Goal: Task Accomplishment & Management: Manage account settings

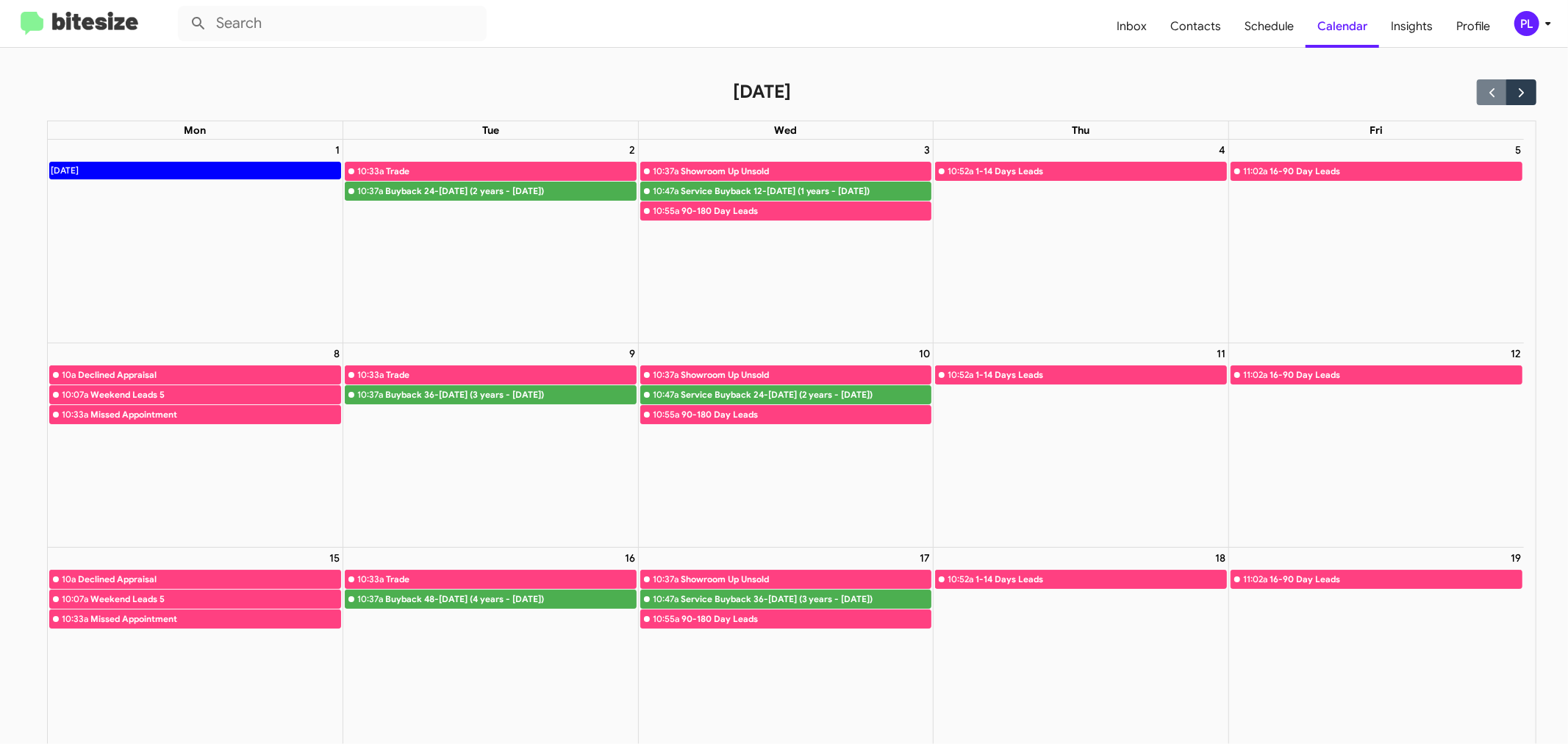
scroll to position [81, 0]
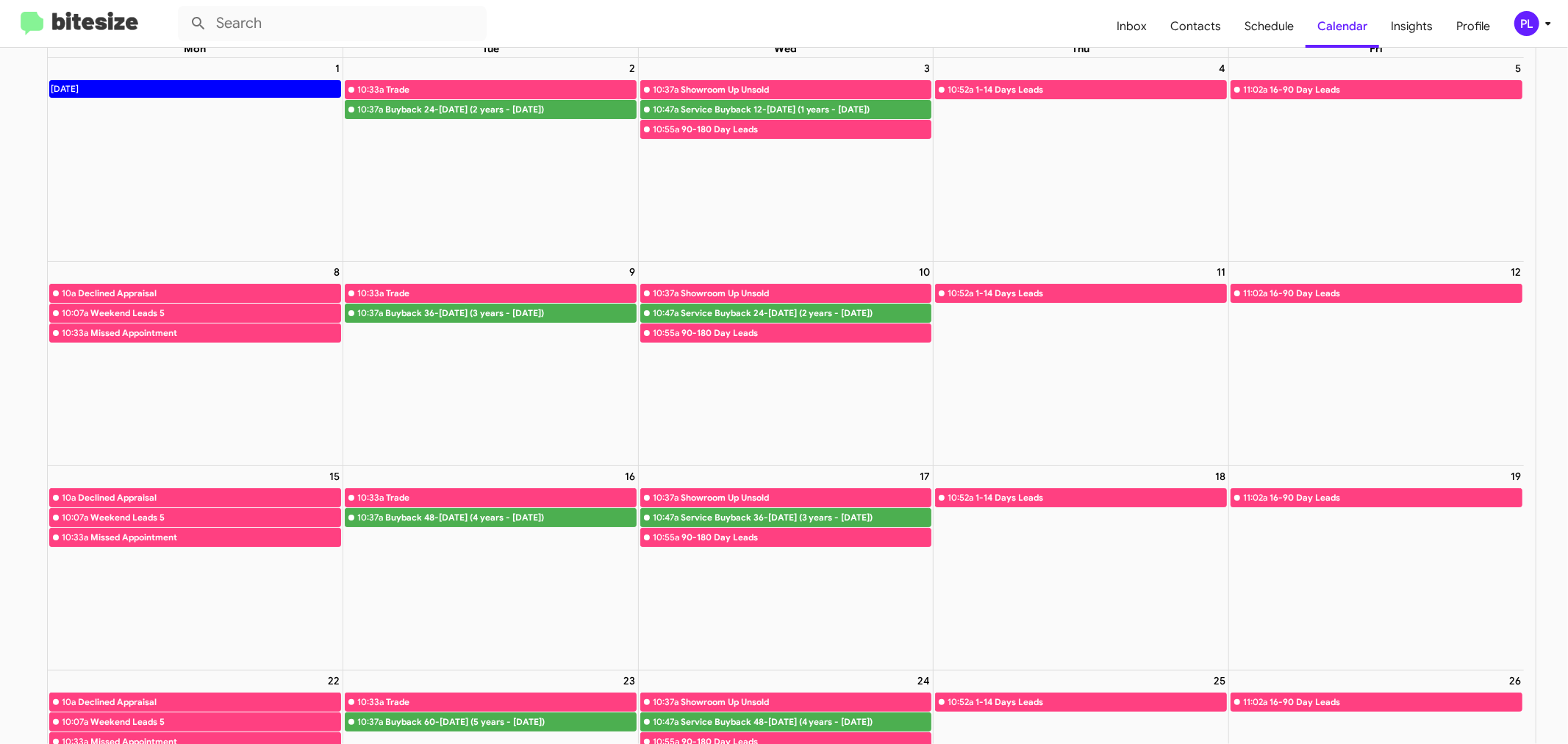
click at [1544, 26] on icon at bounding box center [1548, 23] width 18 height 18
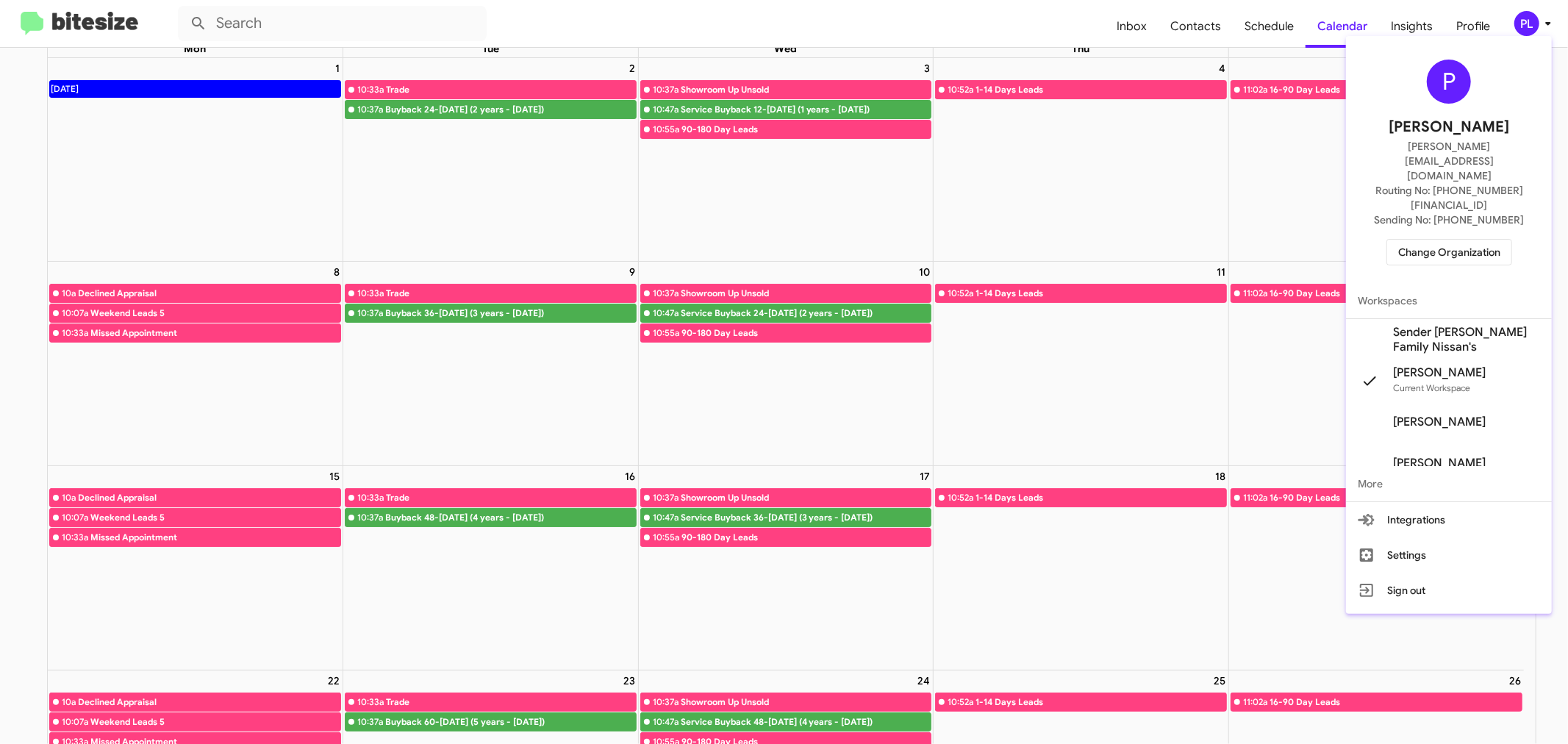
click at [1449, 239] on span "Change Organization" at bounding box center [1449, 251] width 102 height 25
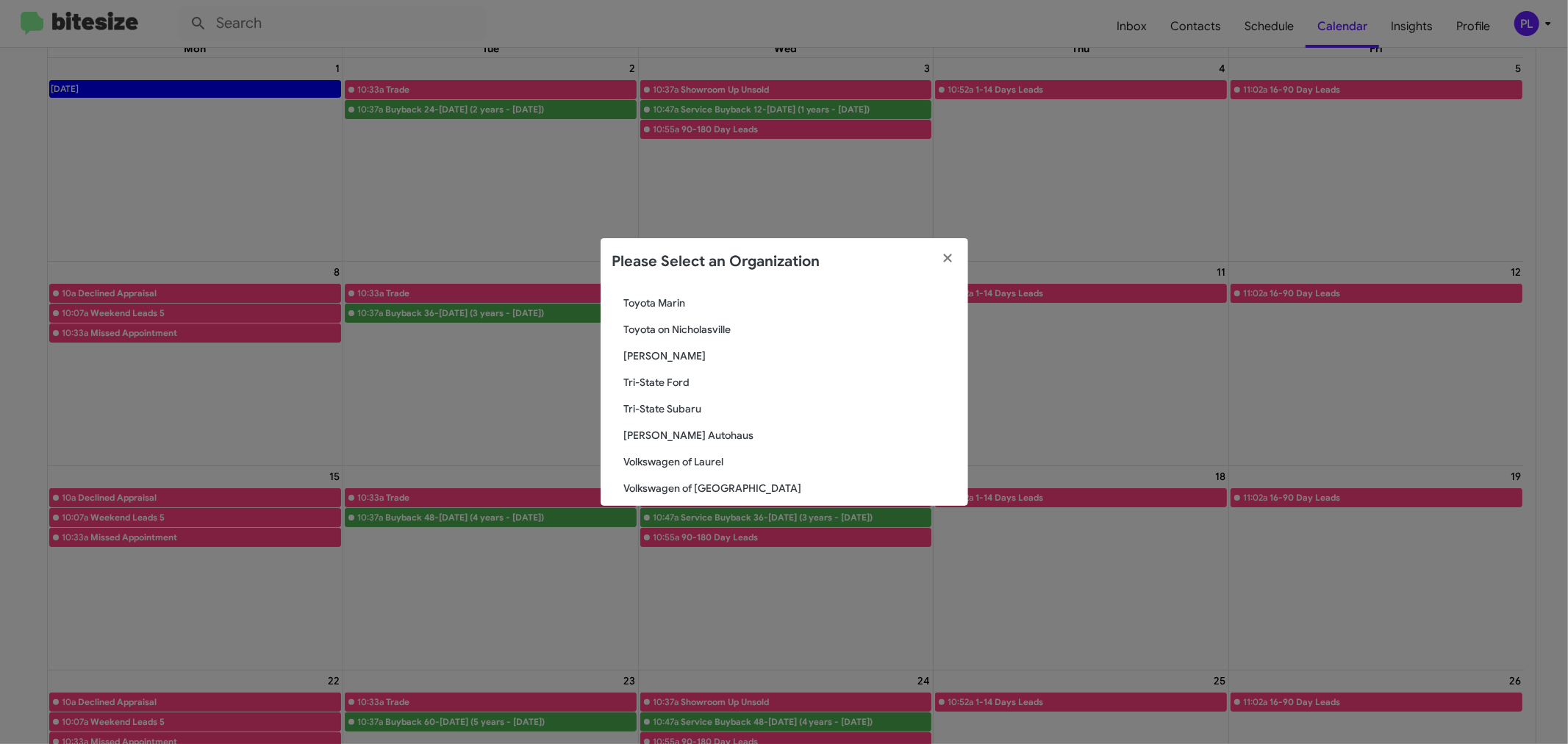
scroll to position [2624, 0]
click at [681, 372] on span "[PERSON_NAME]" at bounding box center [790, 372] width 333 height 14
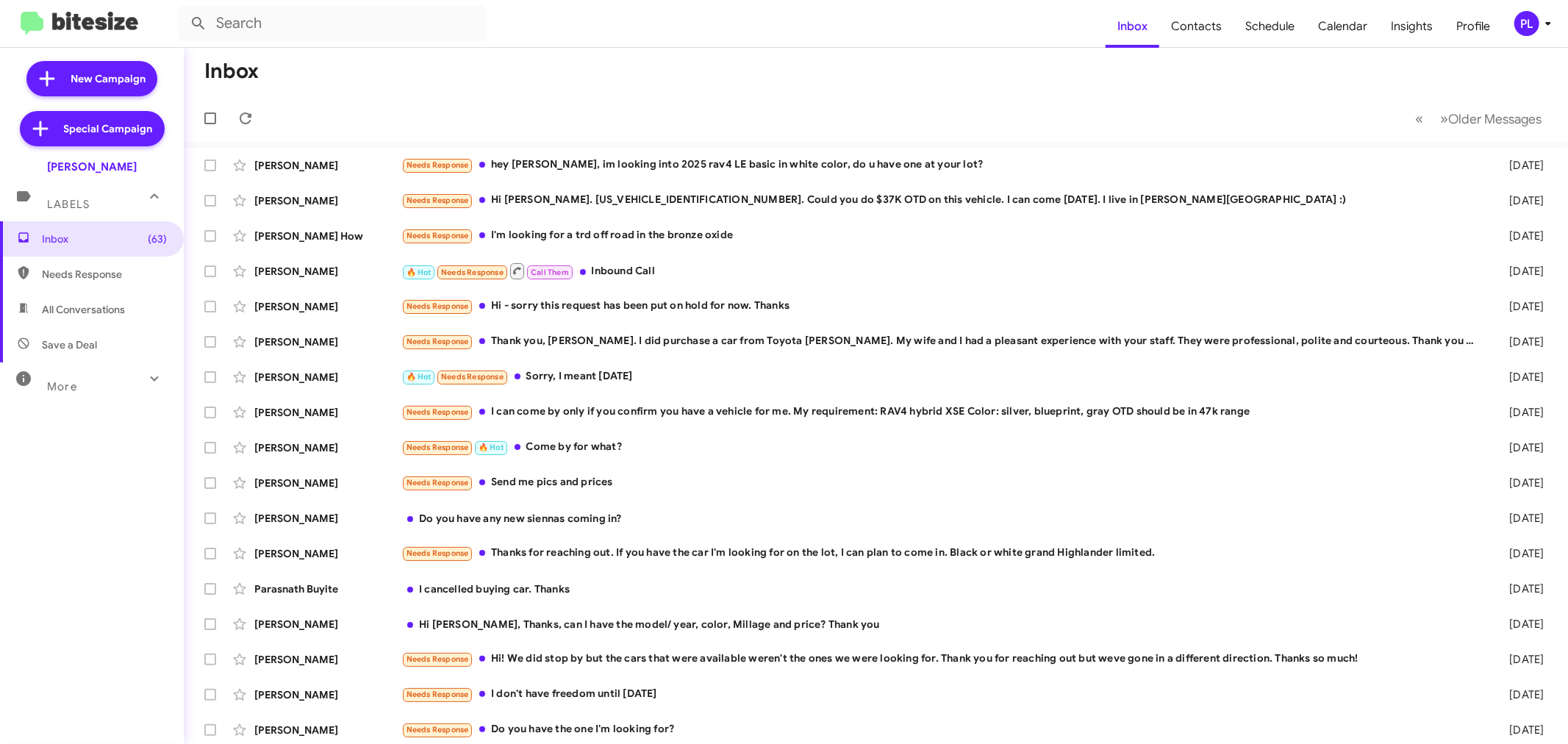
click at [1546, 25] on icon at bounding box center [1548, 23] width 18 height 18
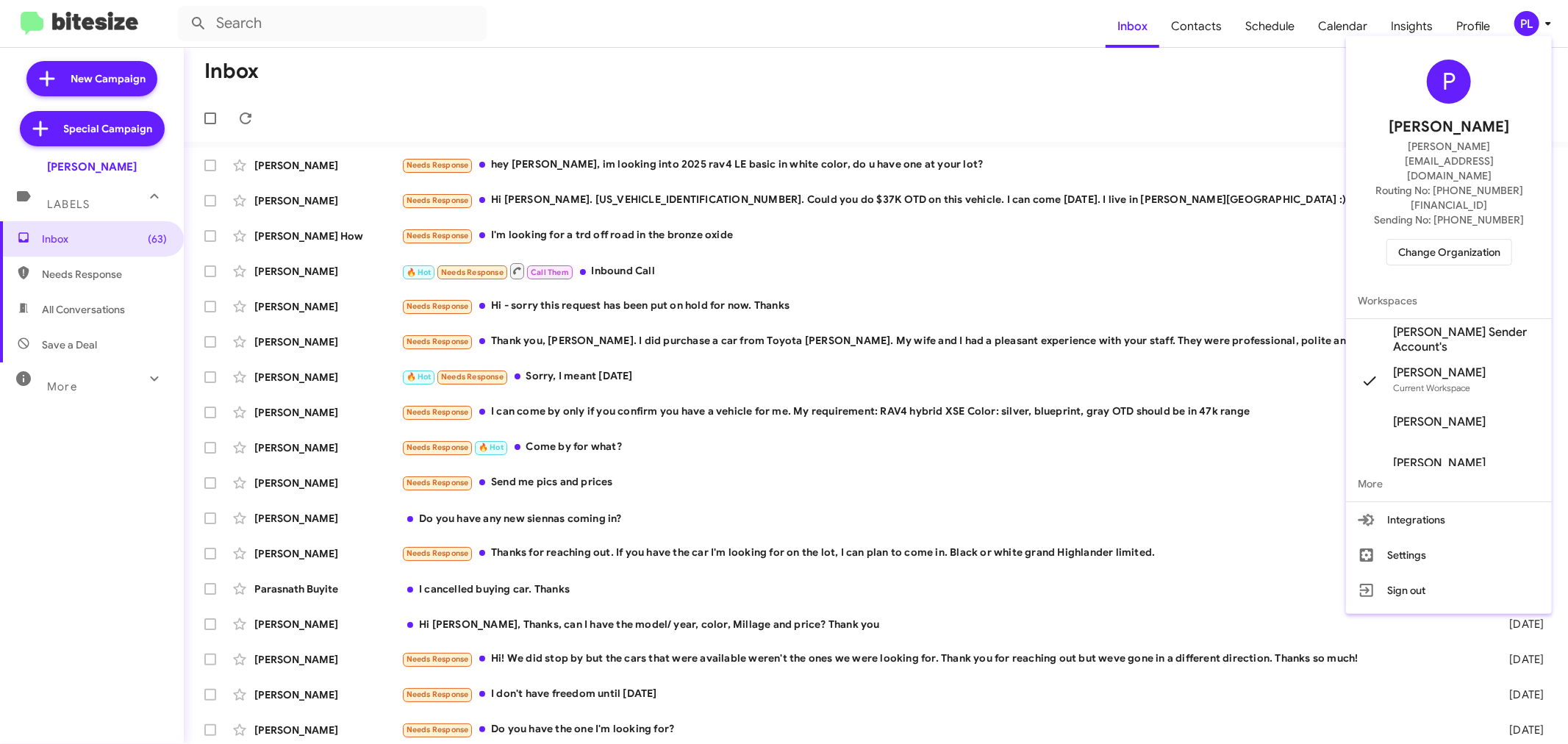
click at [1443, 239] on span "Change Organization" at bounding box center [1449, 251] width 102 height 25
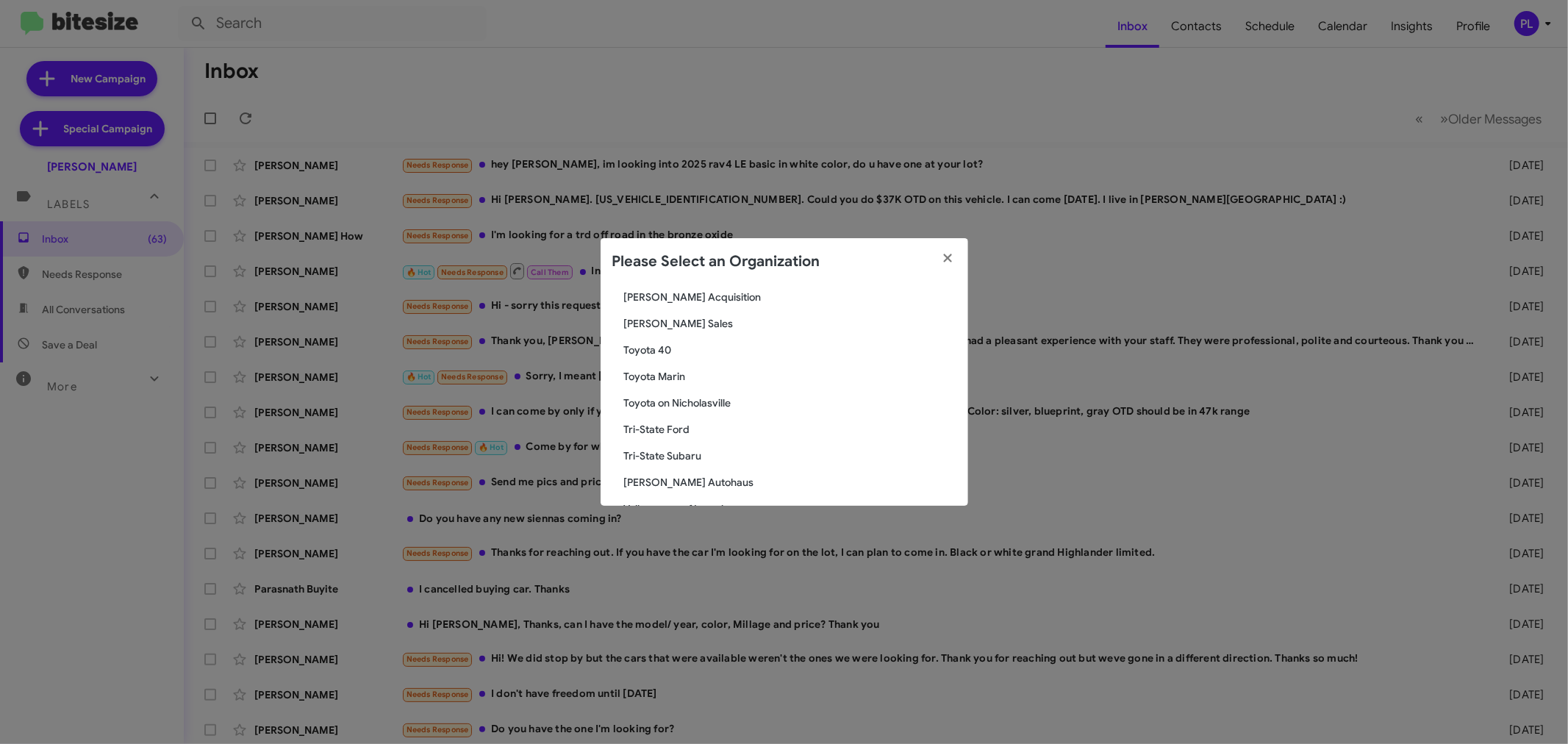
scroll to position [2612, 0]
click at [671, 354] on span "Toyota Marin" at bounding box center [790, 356] width 333 height 14
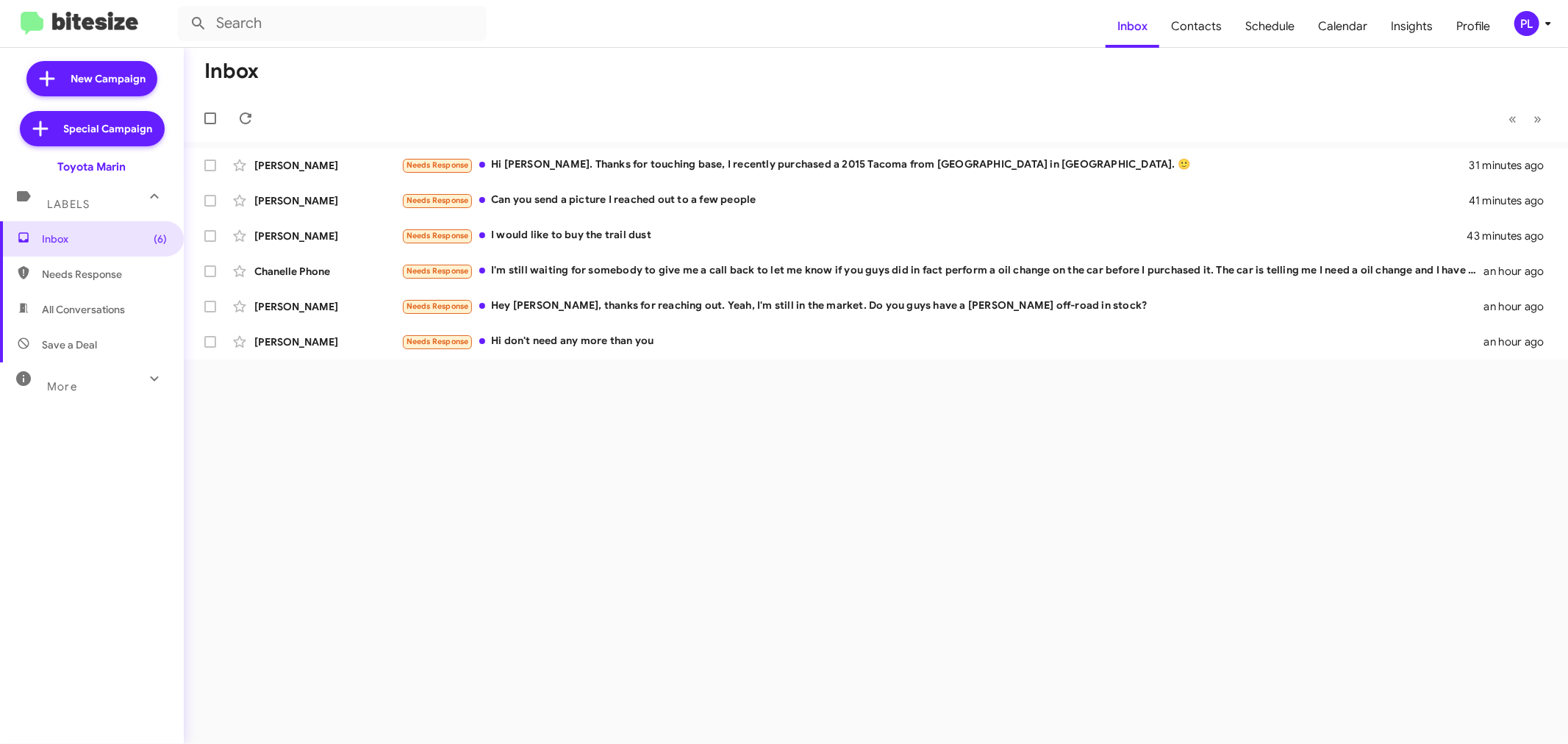
click at [1552, 19] on icon at bounding box center [1548, 23] width 18 height 18
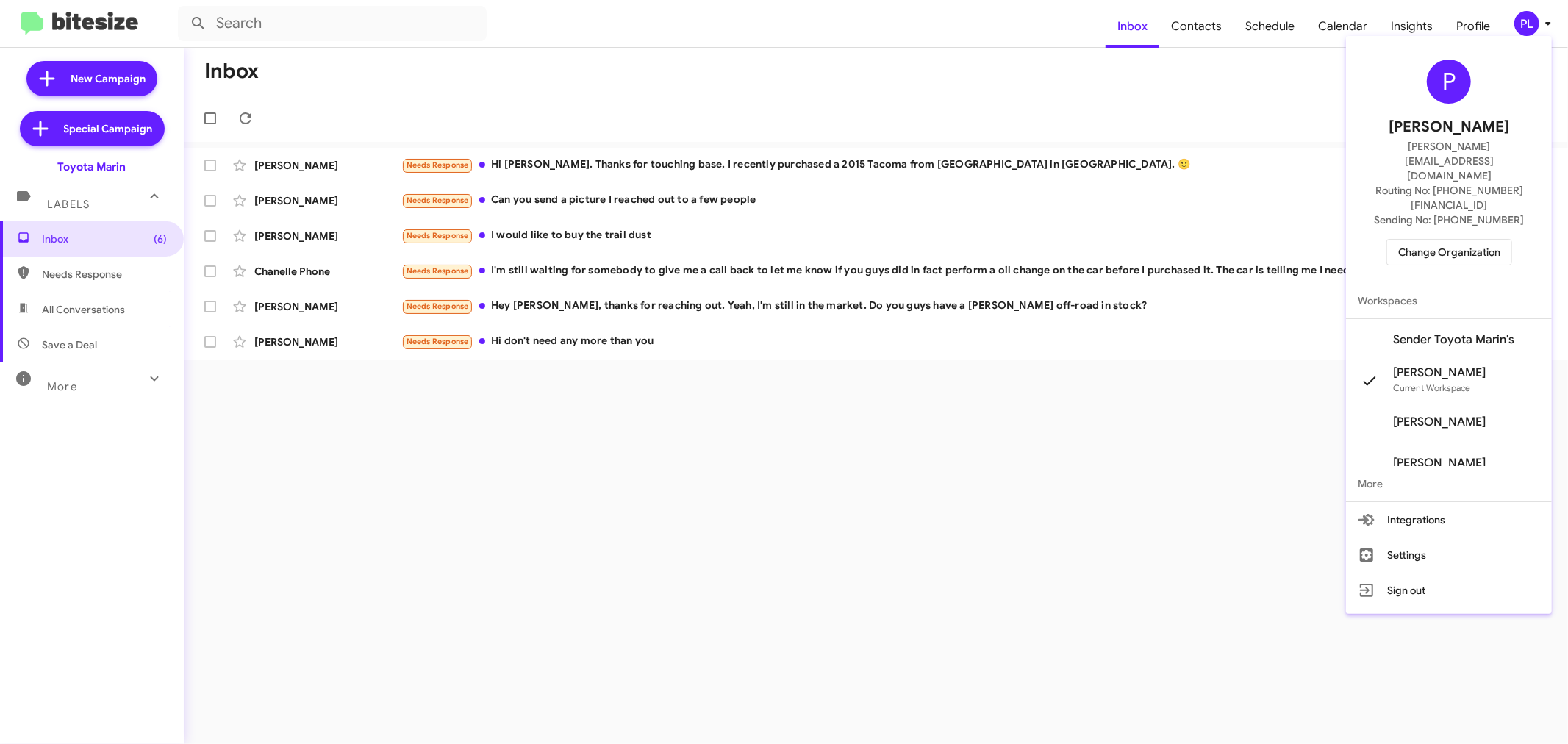
click at [1456, 239] on span "Change Organization" at bounding box center [1449, 251] width 102 height 25
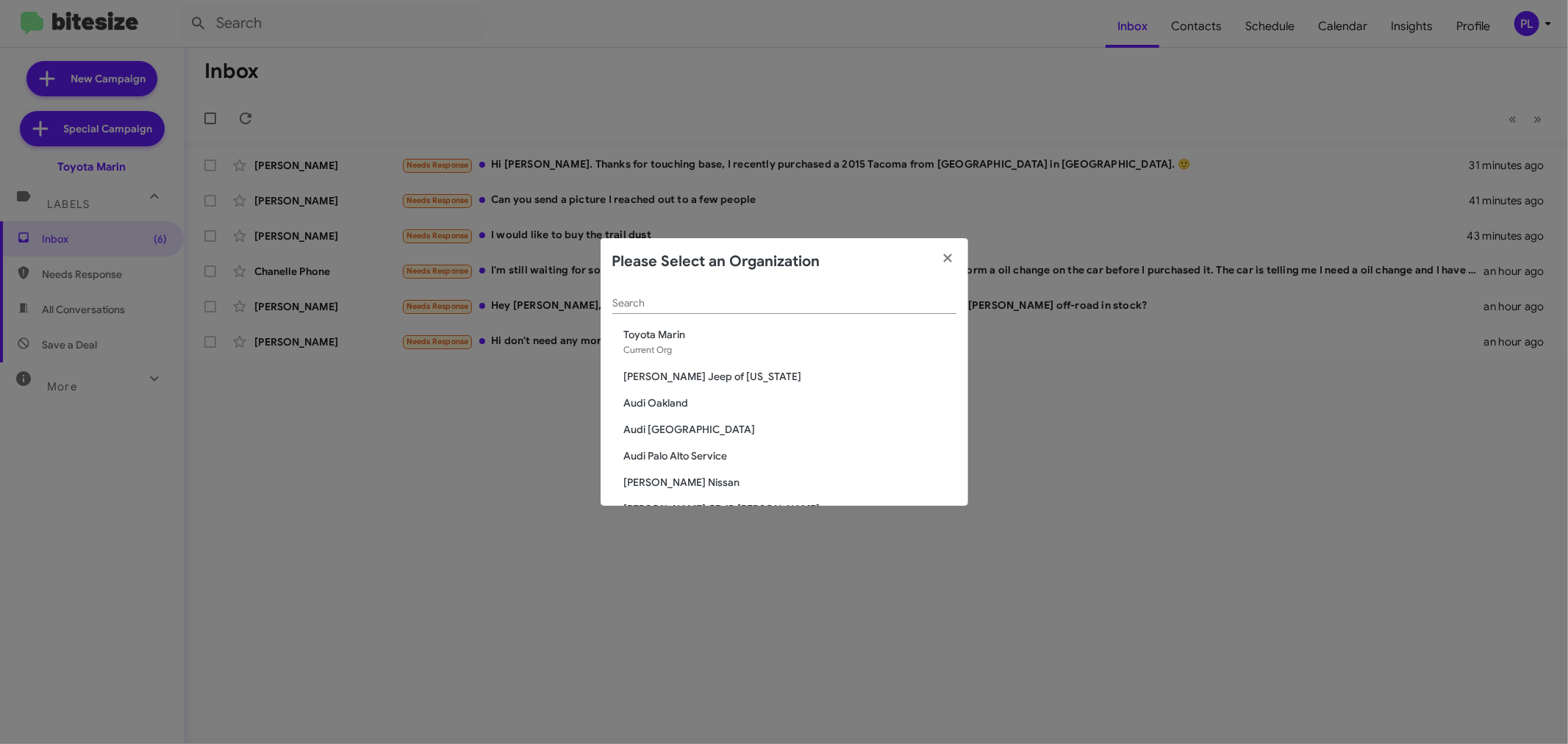
click at [739, 309] on div "Search" at bounding box center [784, 300] width 344 height 29
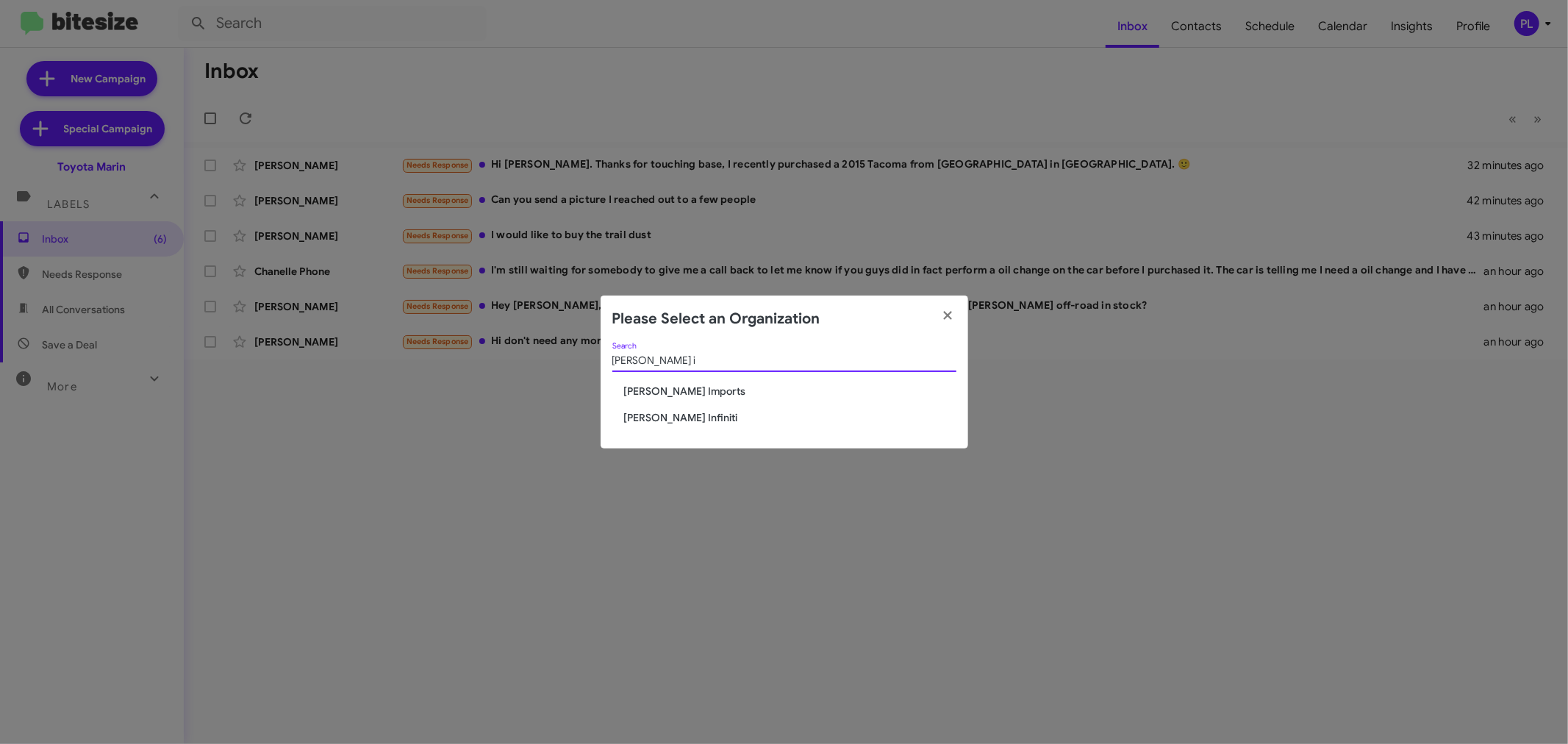
type input "ed hicks i"
click at [680, 397] on span "[PERSON_NAME] Imports" at bounding box center [790, 391] width 333 height 14
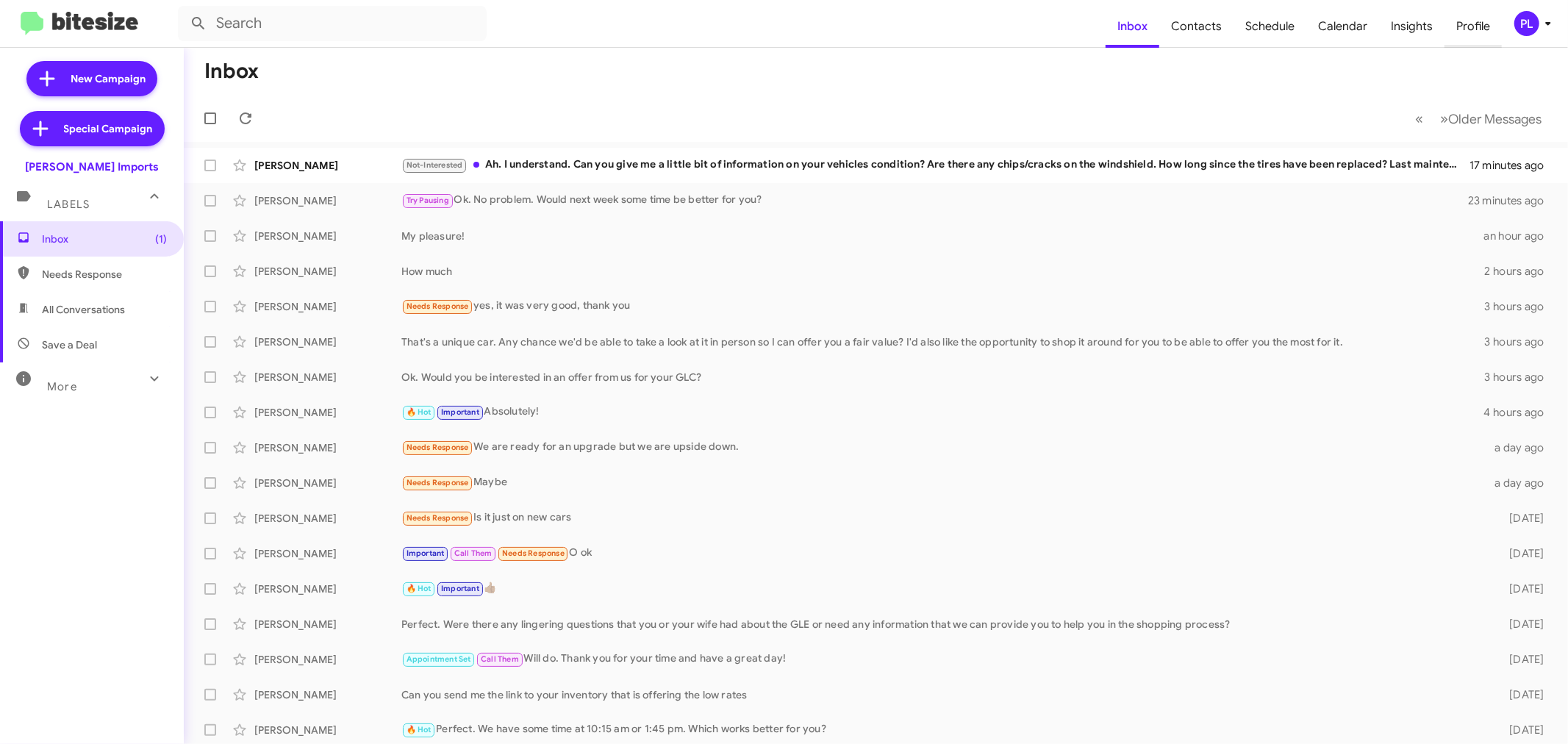
click at [1479, 25] on span "Profile" at bounding box center [1473, 26] width 57 height 42
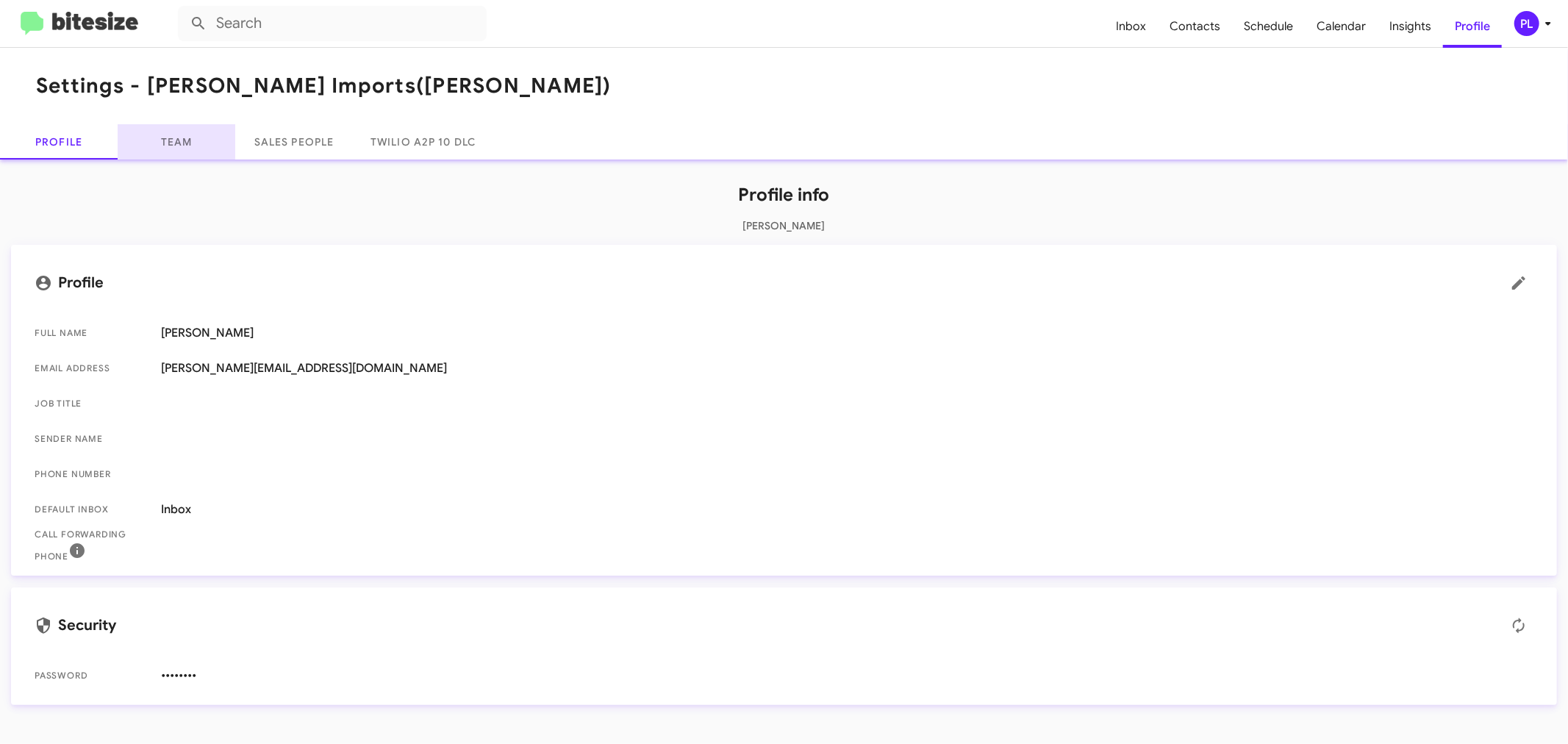
click at [167, 144] on link "Team" at bounding box center [175, 142] width 117 height 35
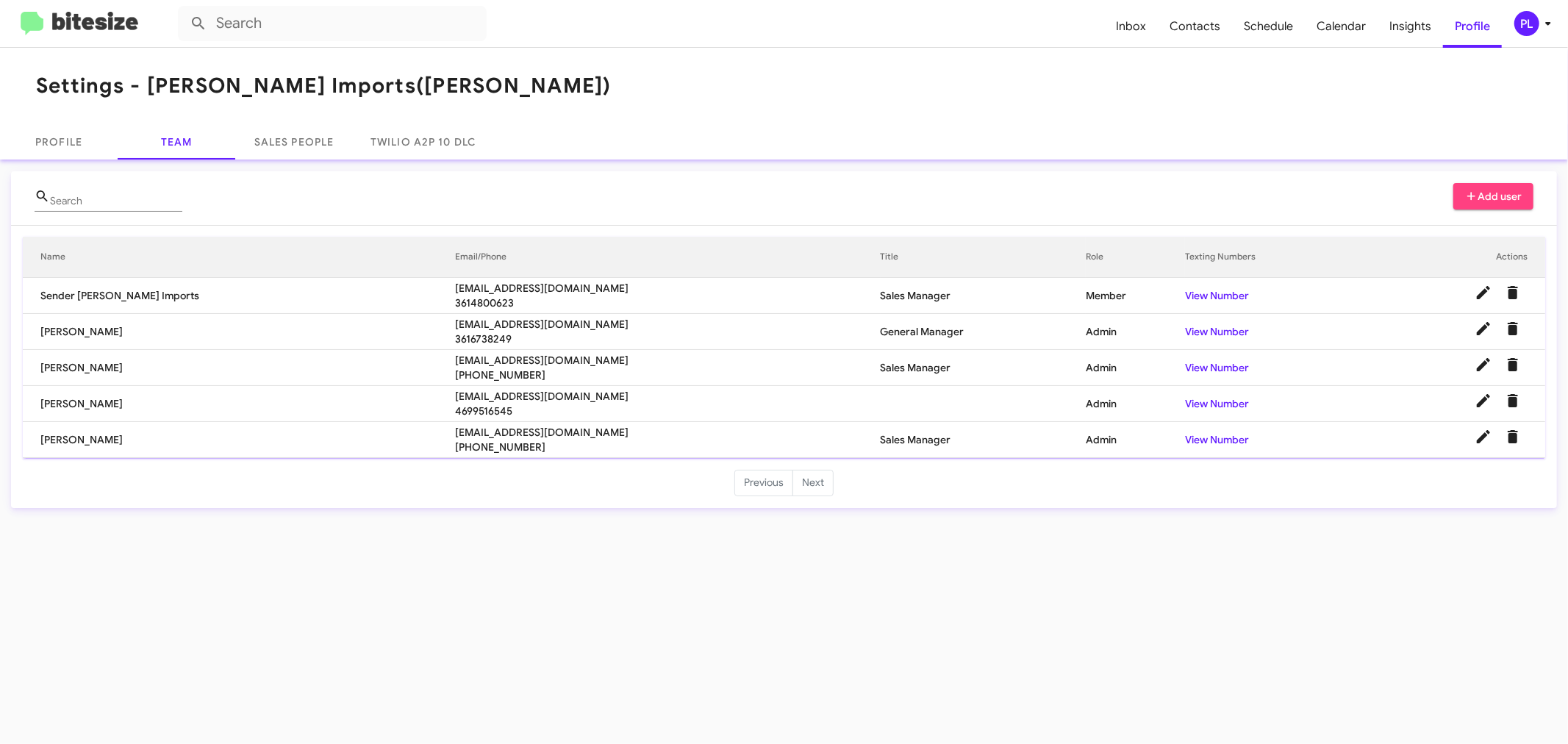
click at [61, 407] on td "[PERSON_NAME]" at bounding box center [239, 403] width 432 height 36
copy td "[PERSON_NAME]"
drag, startPoint x: 462, startPoint y: 400, endPoint x: 372, endPoint y: 399, distance: 90.0
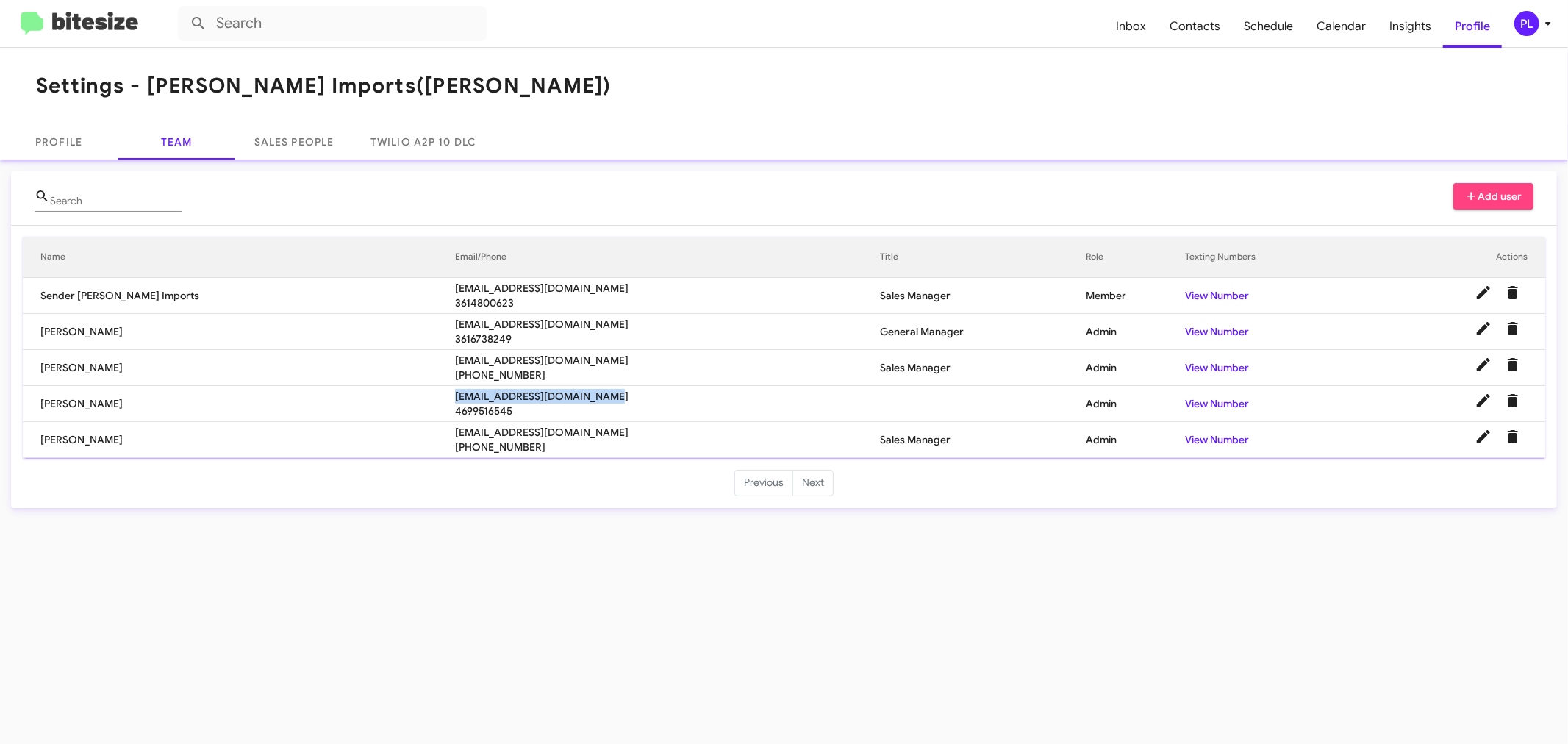
click at [455, 399] on span "[EMAIL_ADDRESS][DOMAIN_NAME]" at bounding box center [667, 396] width 425 height 14
copy span "[EMAIL_ADDRESS][DOMAIN_NAME]"
click at [1546, 21] on icon at bounding box center [1548, 23] width 18 height 18
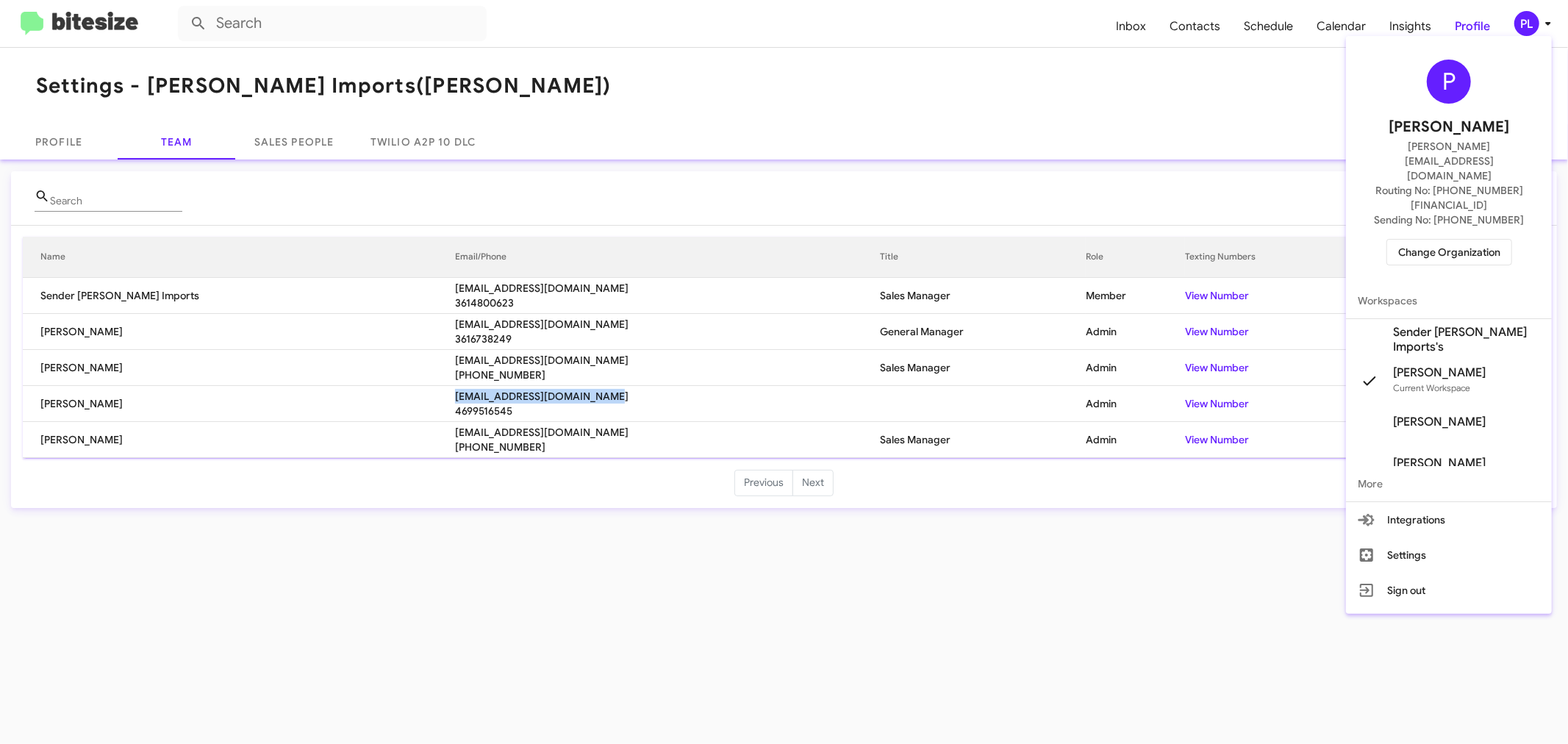
click at [1463, 239] on span "Change Organization" at bounding box center [1449, 251] width 102 height 25
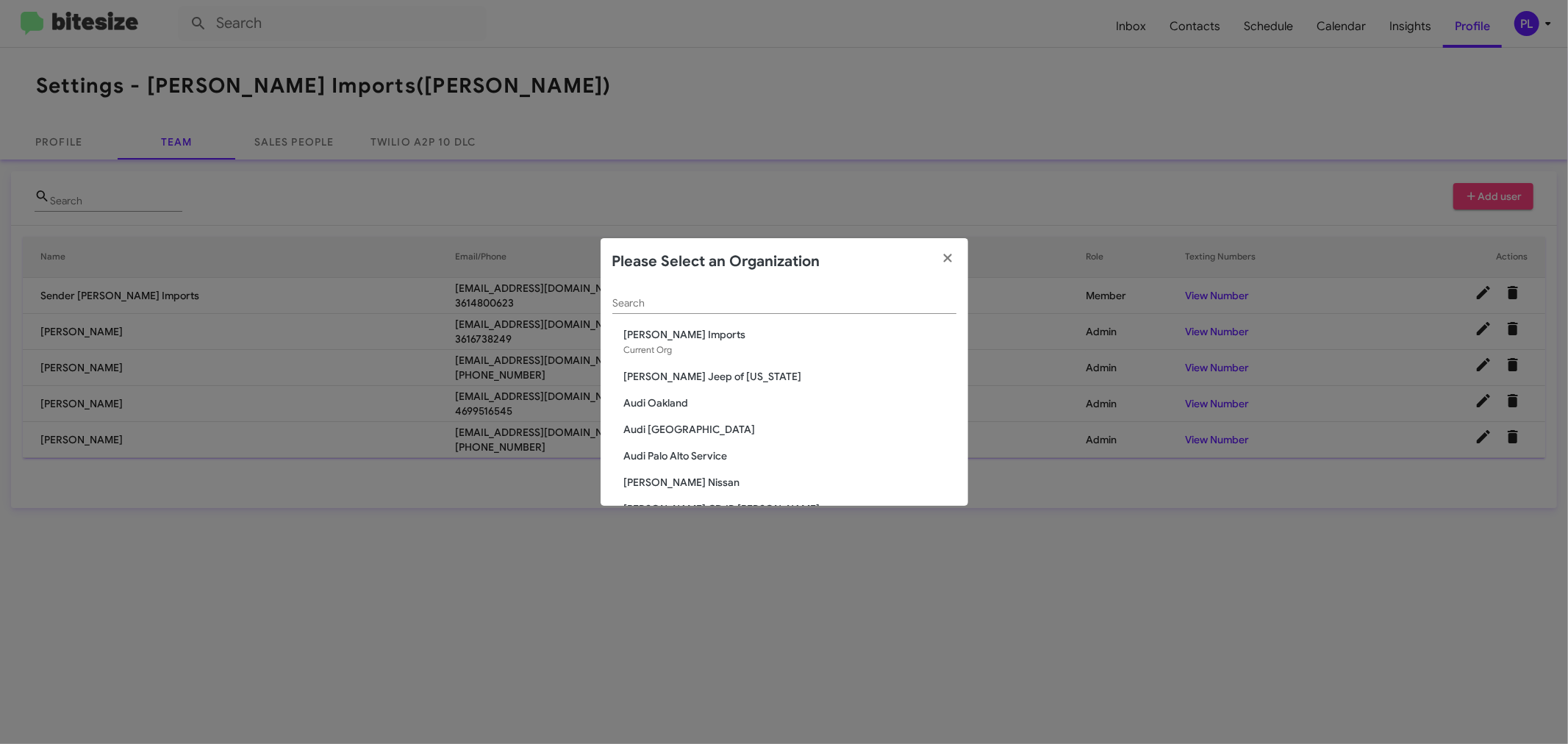
click at [722, 305] on input "Search" at bounding box center [784, 303] width 344 height 12
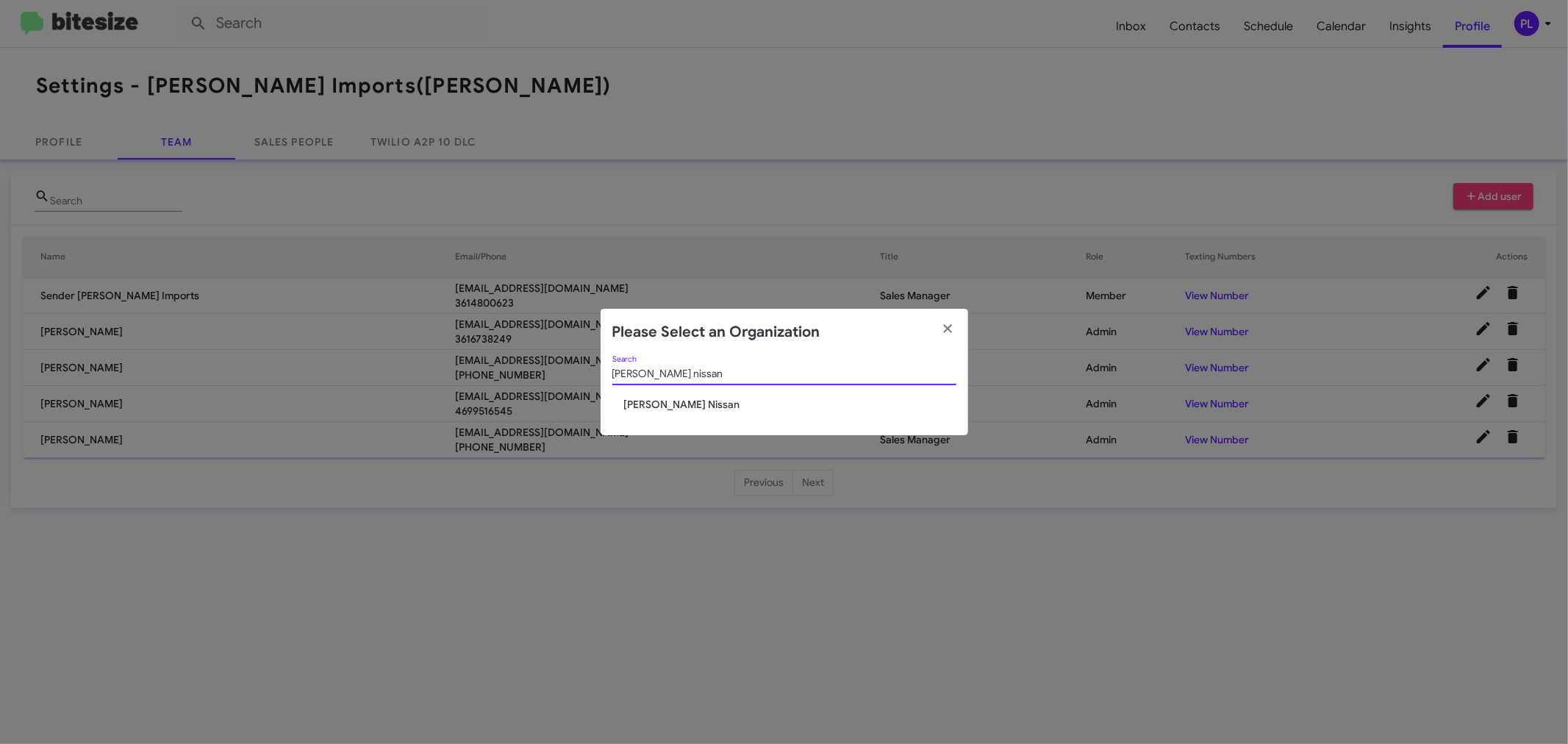
type input "ed hicks nissan"
click at [672, 400] on span "[PERSON_NAME] Nissan" at bounding box center [790, 404] width 333 height 14
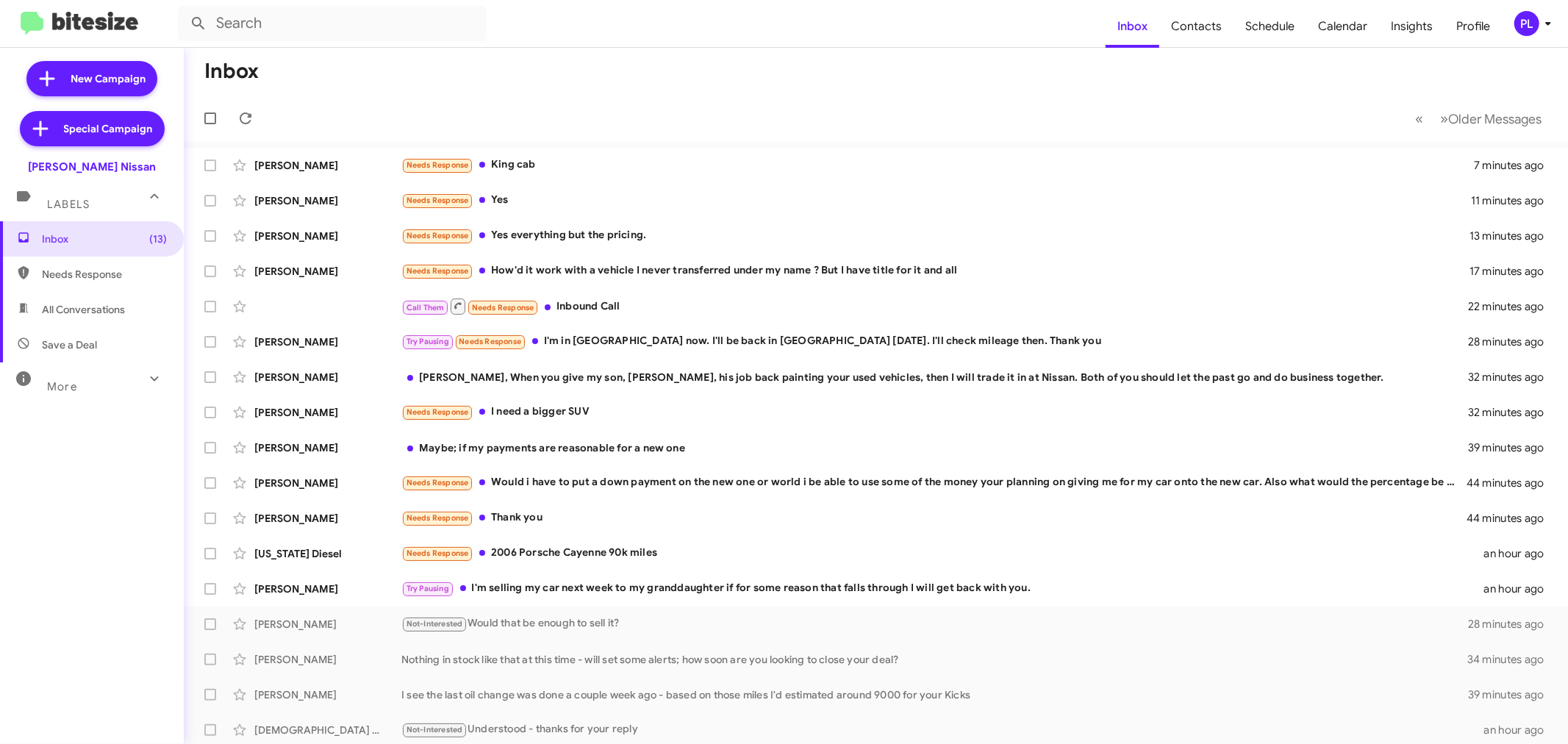
click at [116, 384] on div "More" at bounding box center [77, 380] width 131 height 27
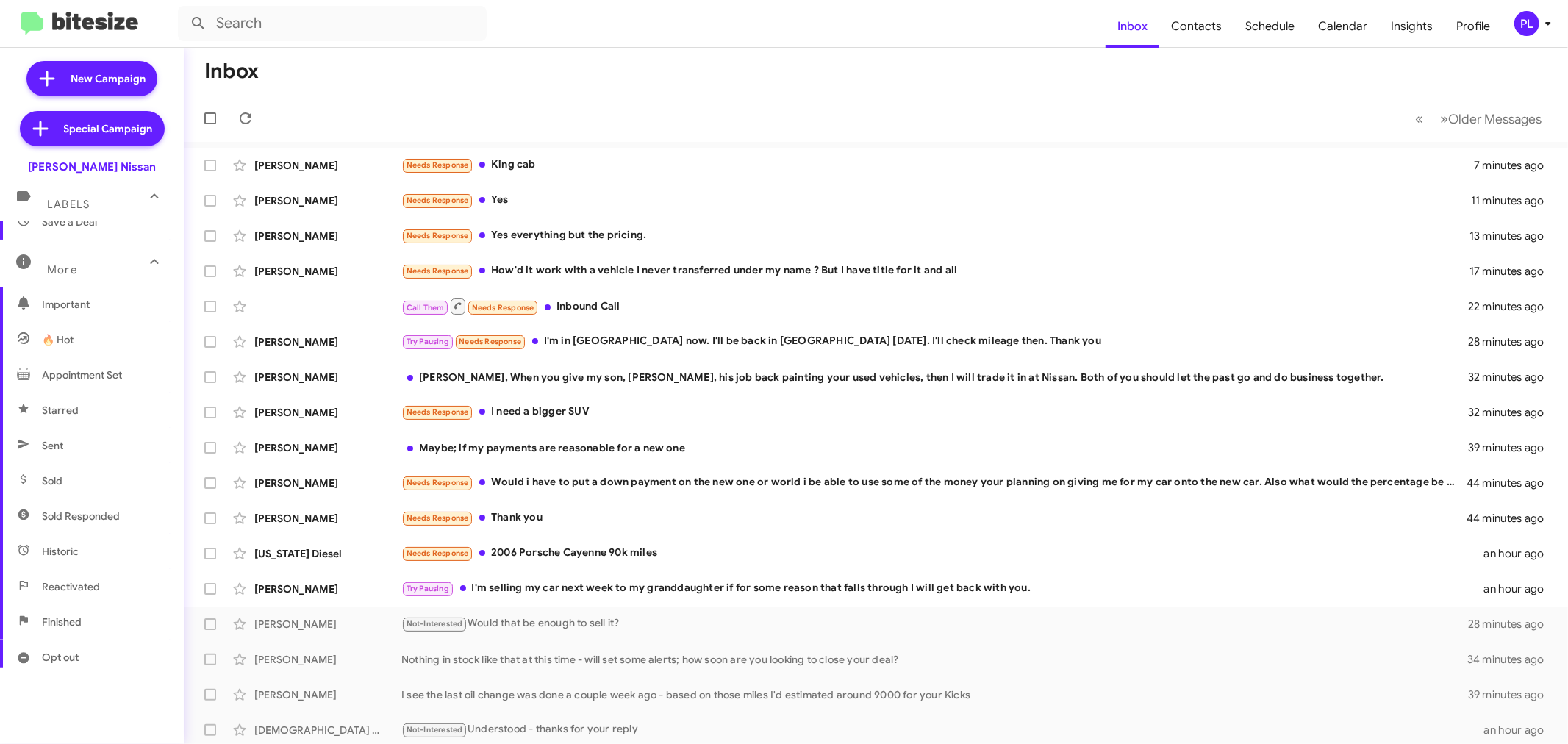
scroll to position [245, 0]
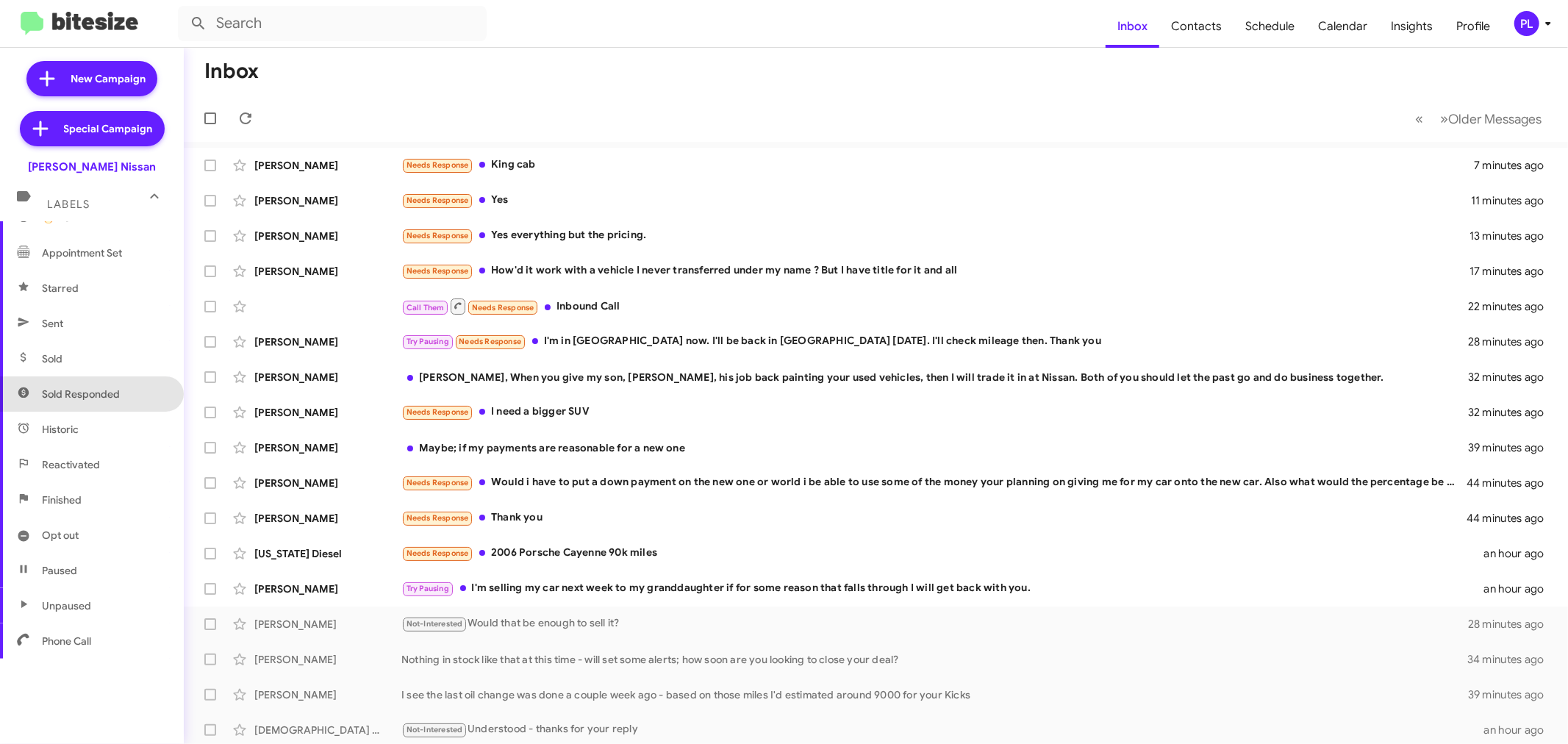
click at [93, 400] on span "Sold Responded" at bounding box center [81, 394] width 78 height 14
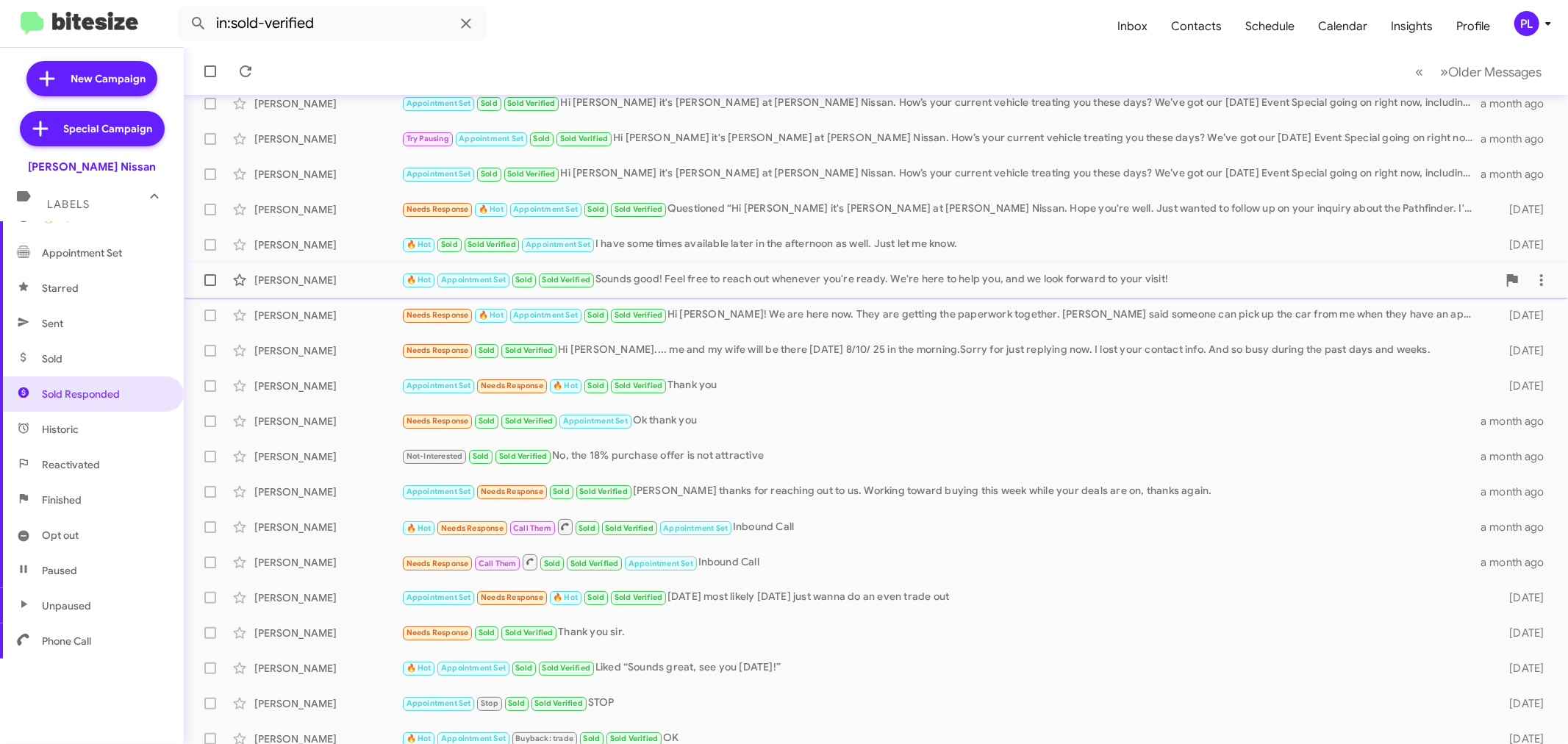
scroll to position [108, 0]
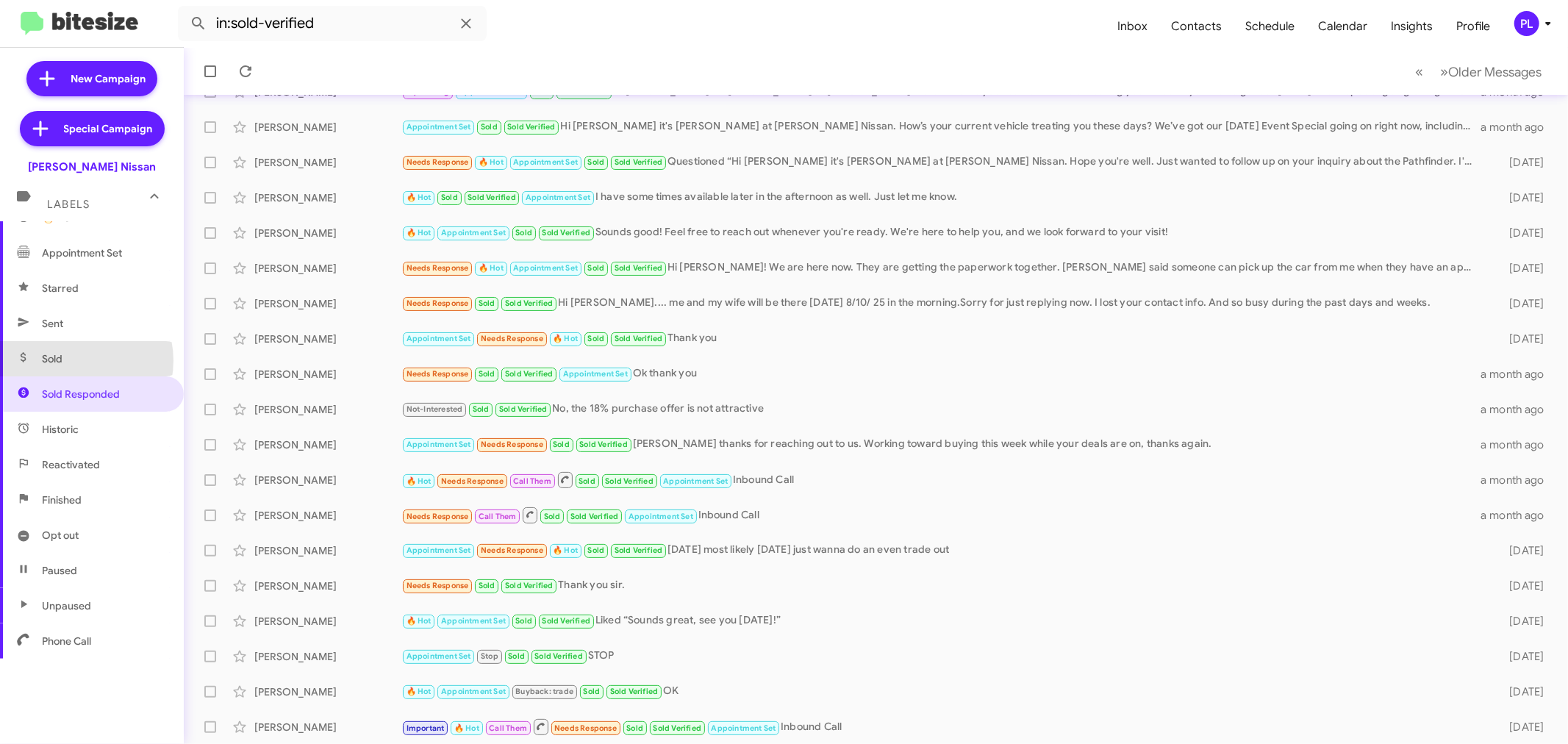
click at [71, 360] on span "Sold" at bounding box center [92, 359] width 183 height 35
type input "in:sold"
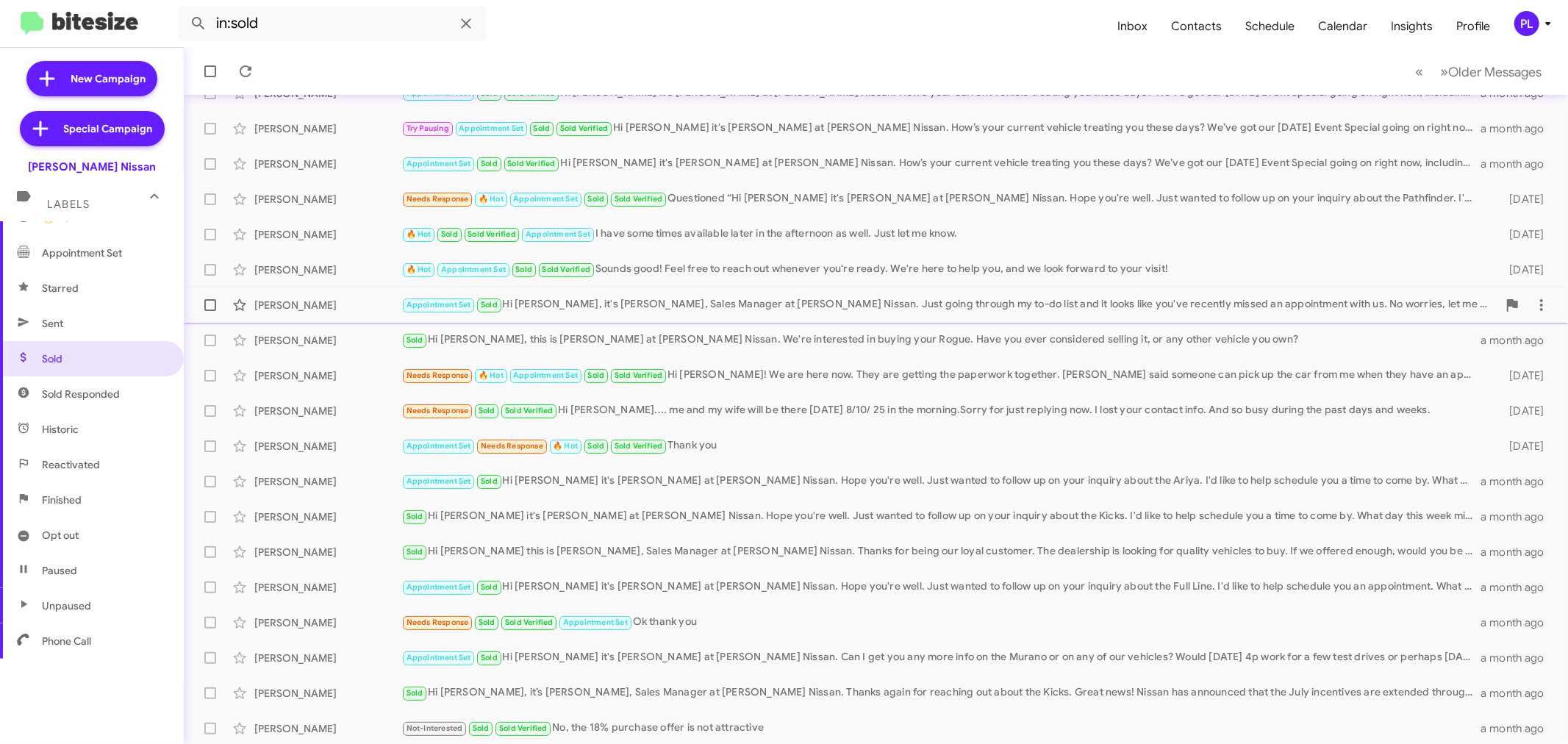
scroll to position [108, 0]
